Goal: Transaction & Acquisition: Purchase product/service

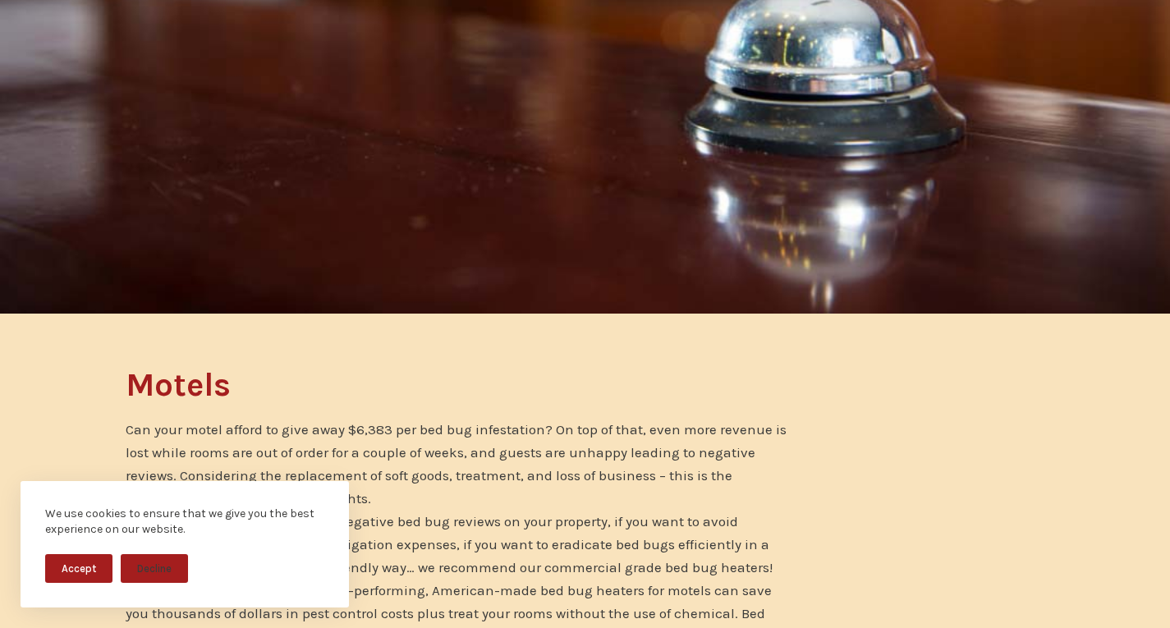
scroll to position [219, 0]
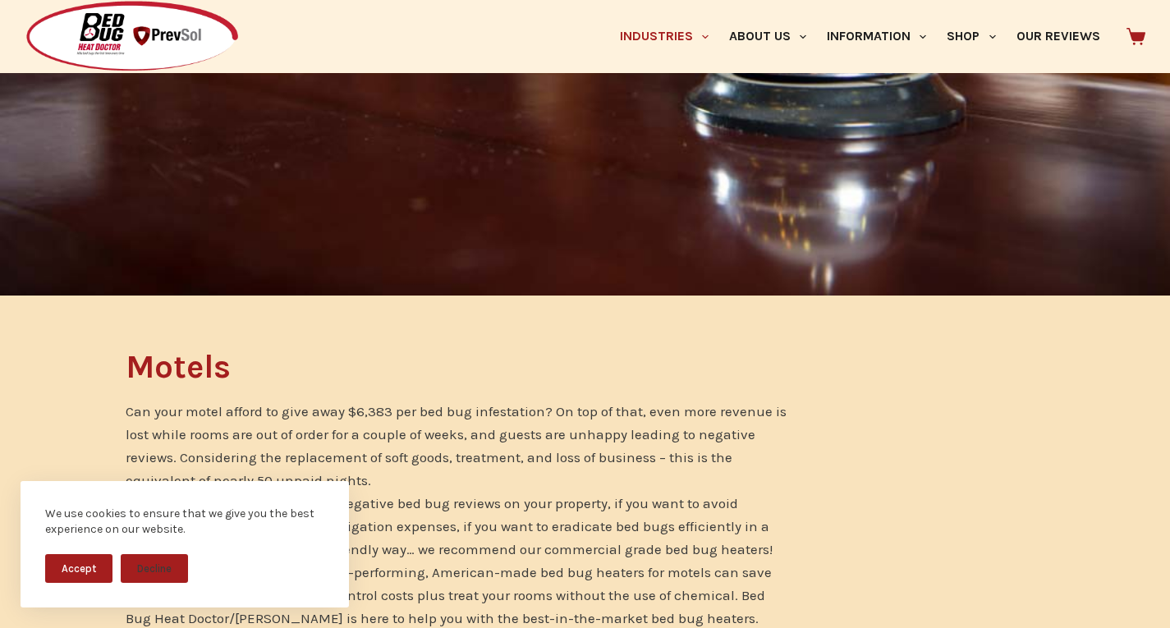
click at [100, 567] on button "Accept" at bounding box center [78, 568] width 67 height 29
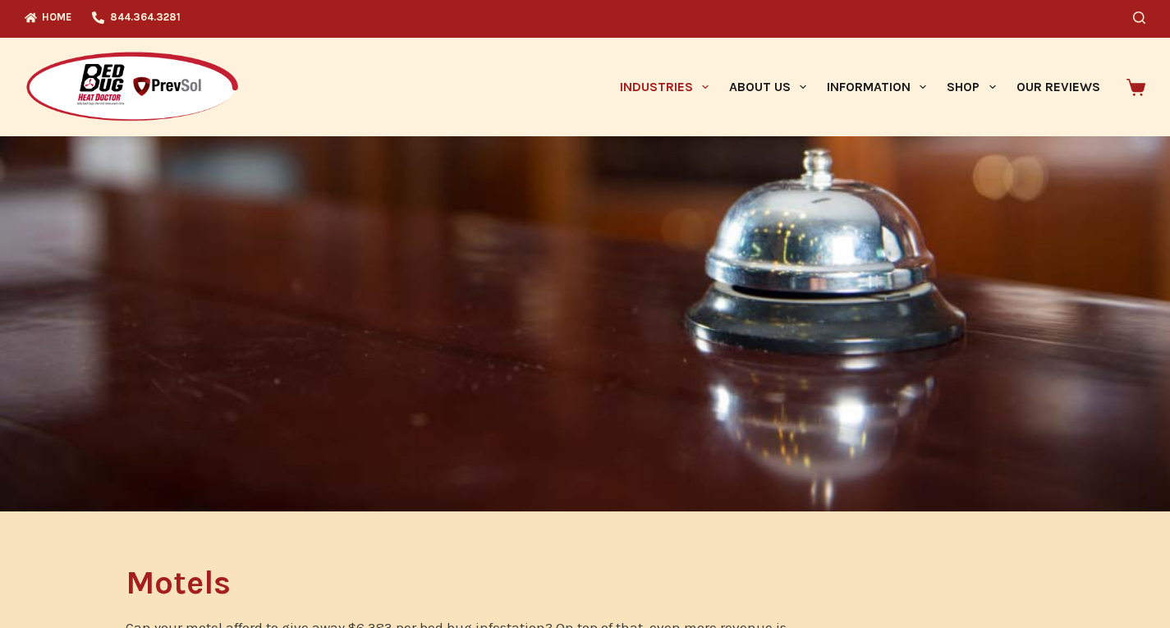
scroll to position [0, 0]
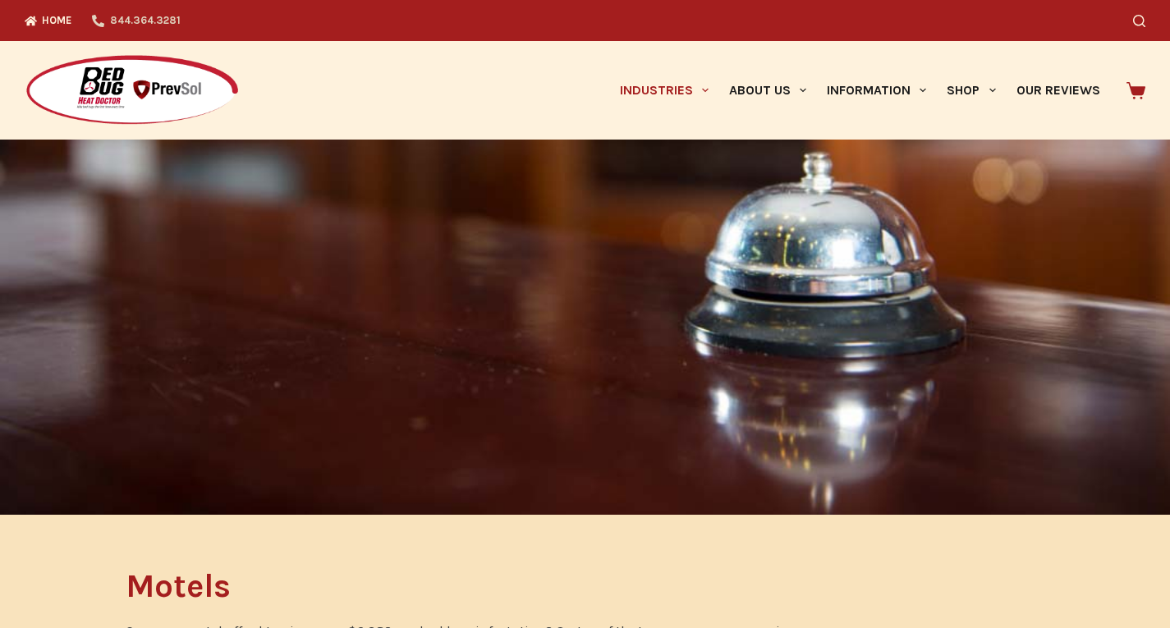
click at [93, 11] on link "844.364.3281" at bounding box center [136, 20] width 108 height 41
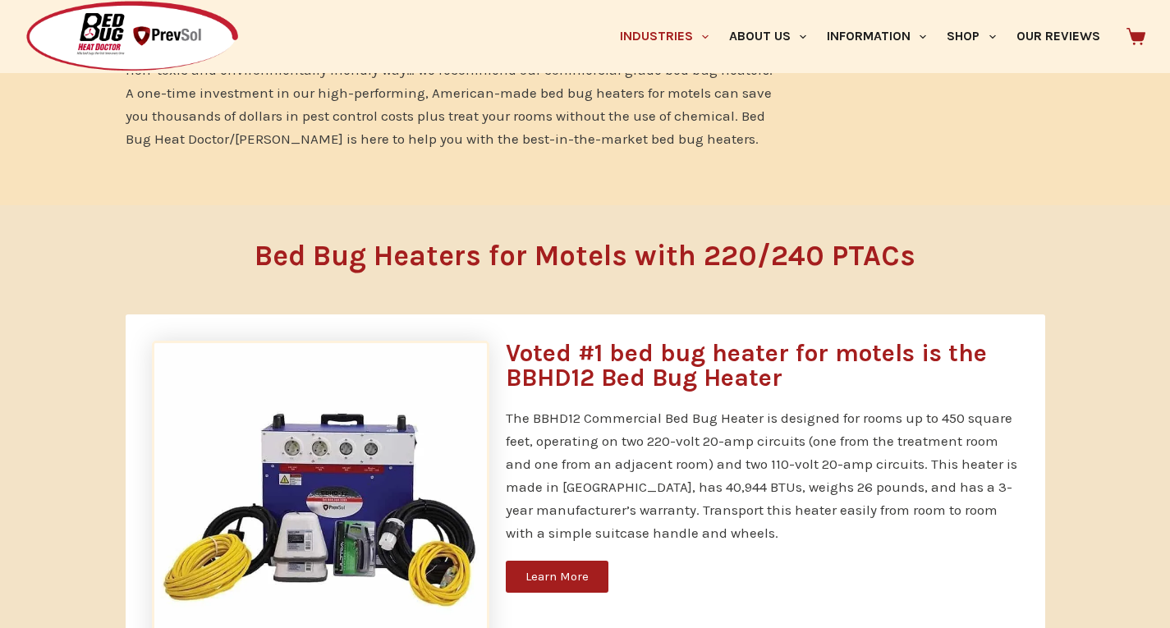
scroll to position [712, 0]
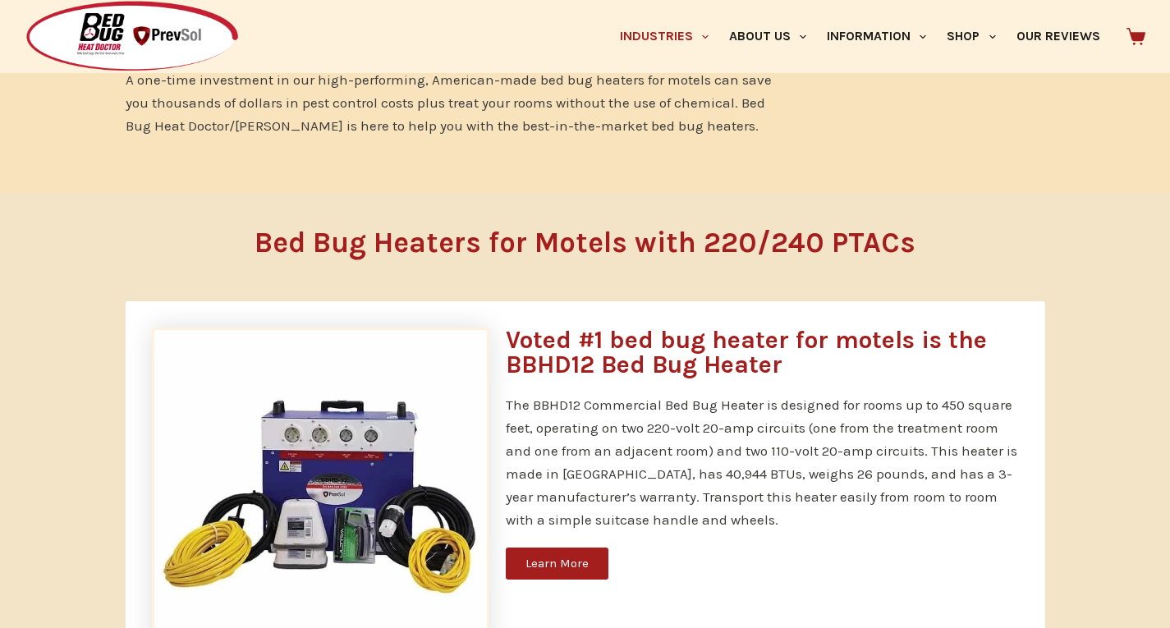
click at [431, 516] on img at bounding box center [320, 496] width 337 height 337
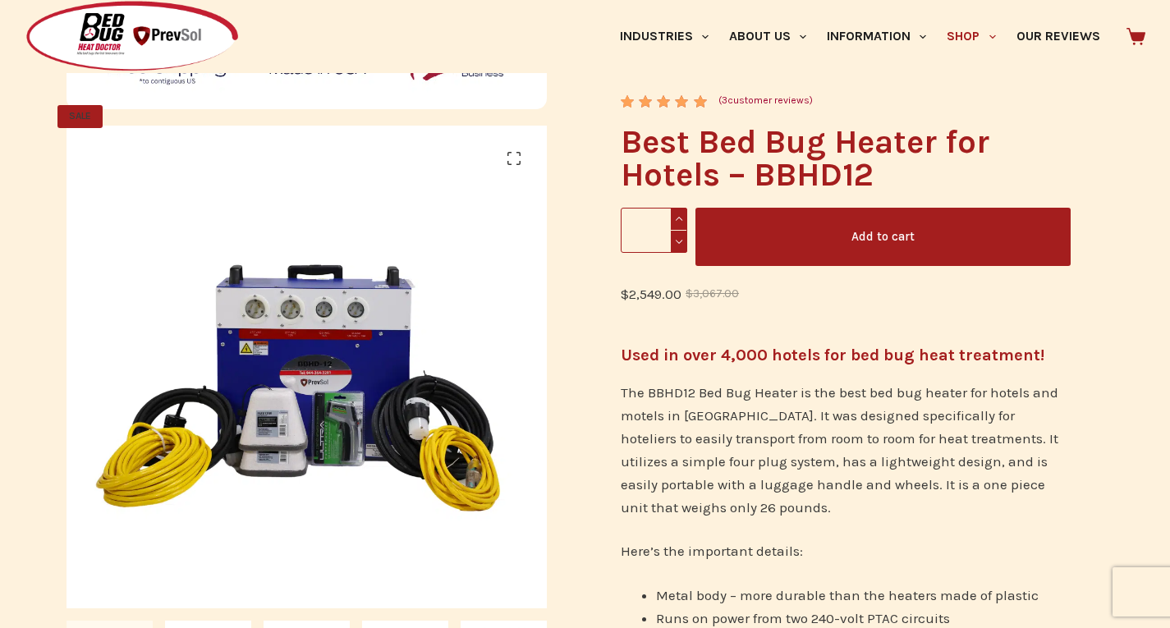
scroll to position [219, 0]
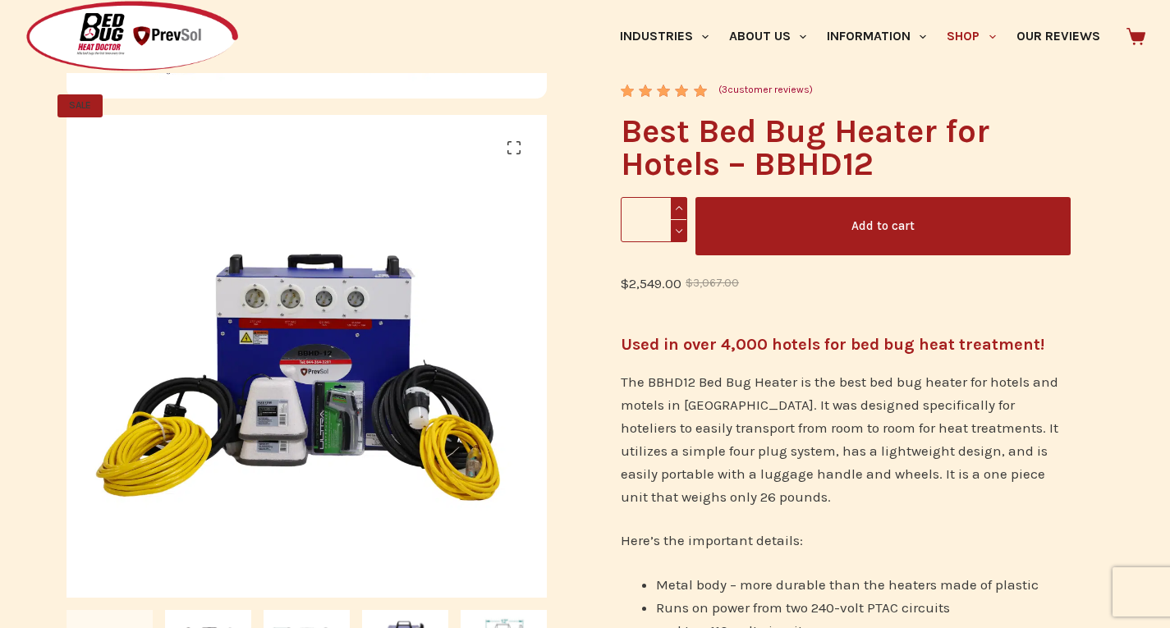
click at [696, 214] on button "Add to cart" at bounding box center [883, 226] width 375 height 58
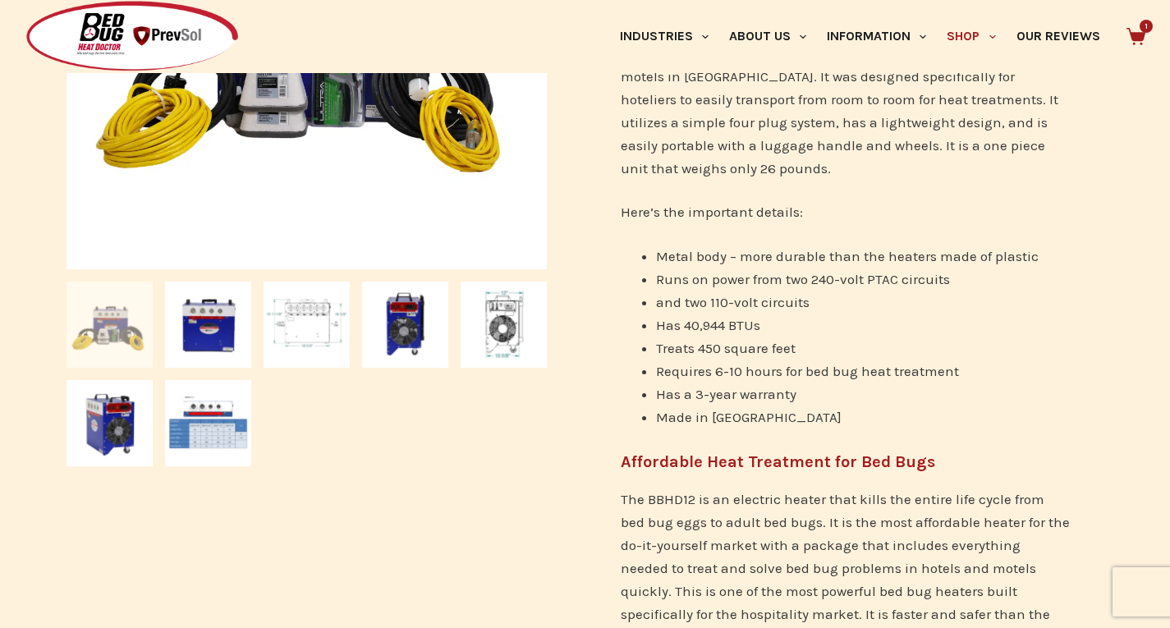
scroll to position [657, 0]
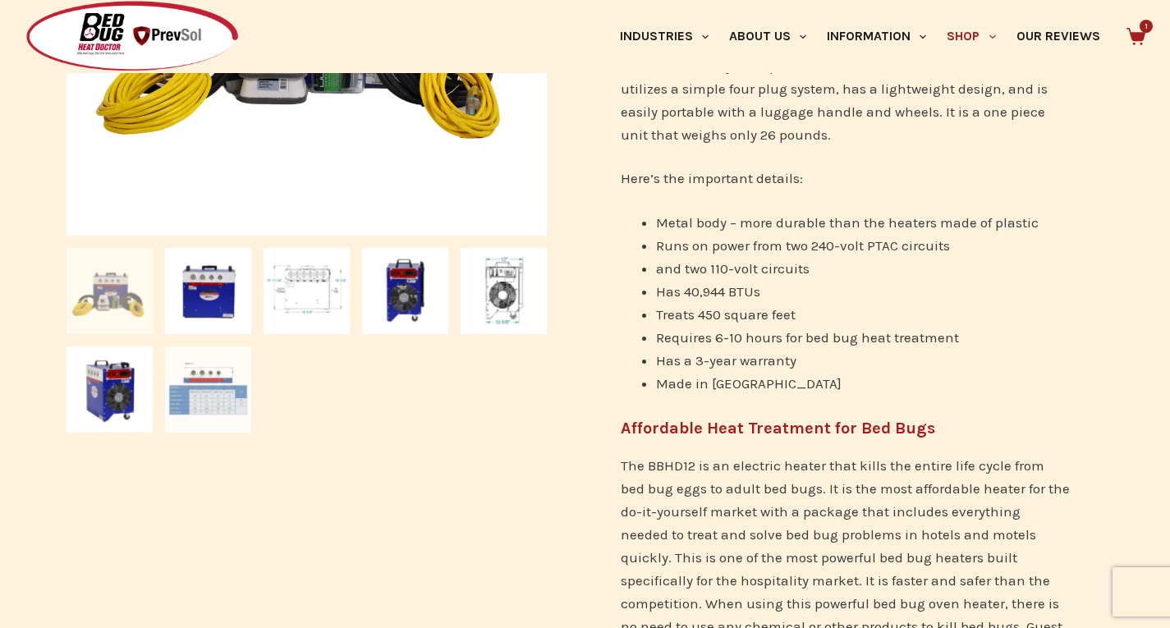
click at [204, 389] on img at bounding box center [208, 390] width 86 height 86
